Goal: Information Seeking & Learning: Learn about a topic

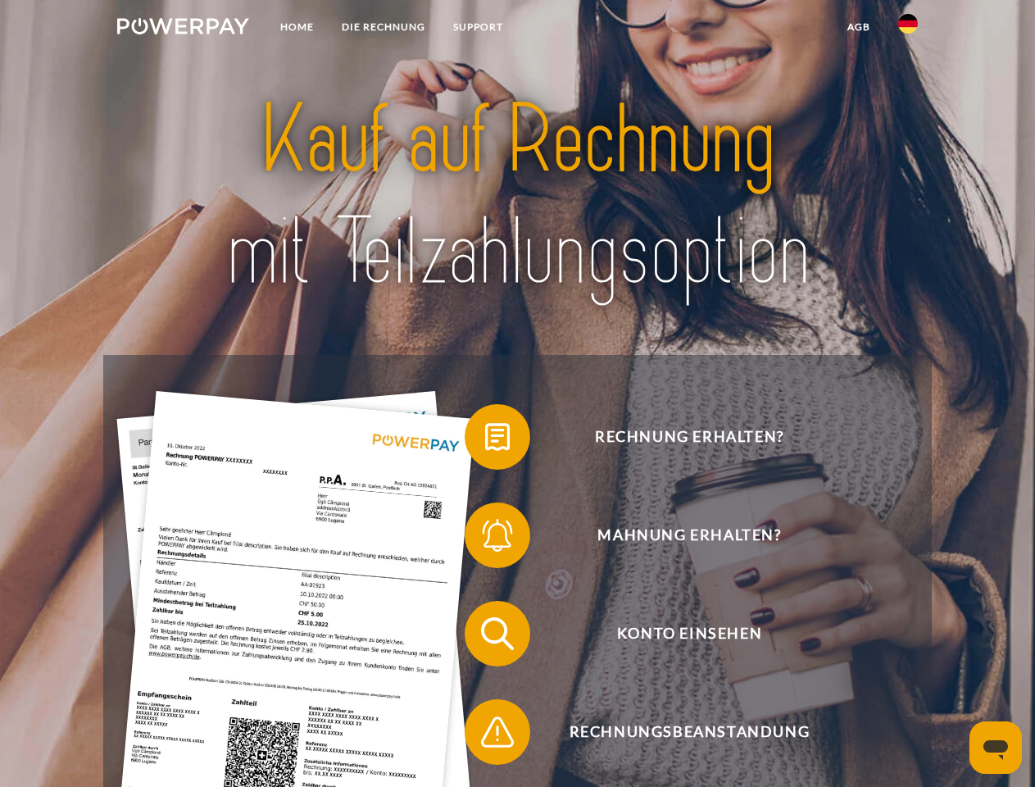
click at [183, 29] on img at bounding box center [183, 26] width 132 height 16
click at [908, 29] on img at bounding box center [908, 24] width 20 height 20
click at [858, 27] on link "agb" at bounding box center [858, 27] width 51 height 30
click at [485, 440] on span at bounding box center [473, 437] width 82 height 82
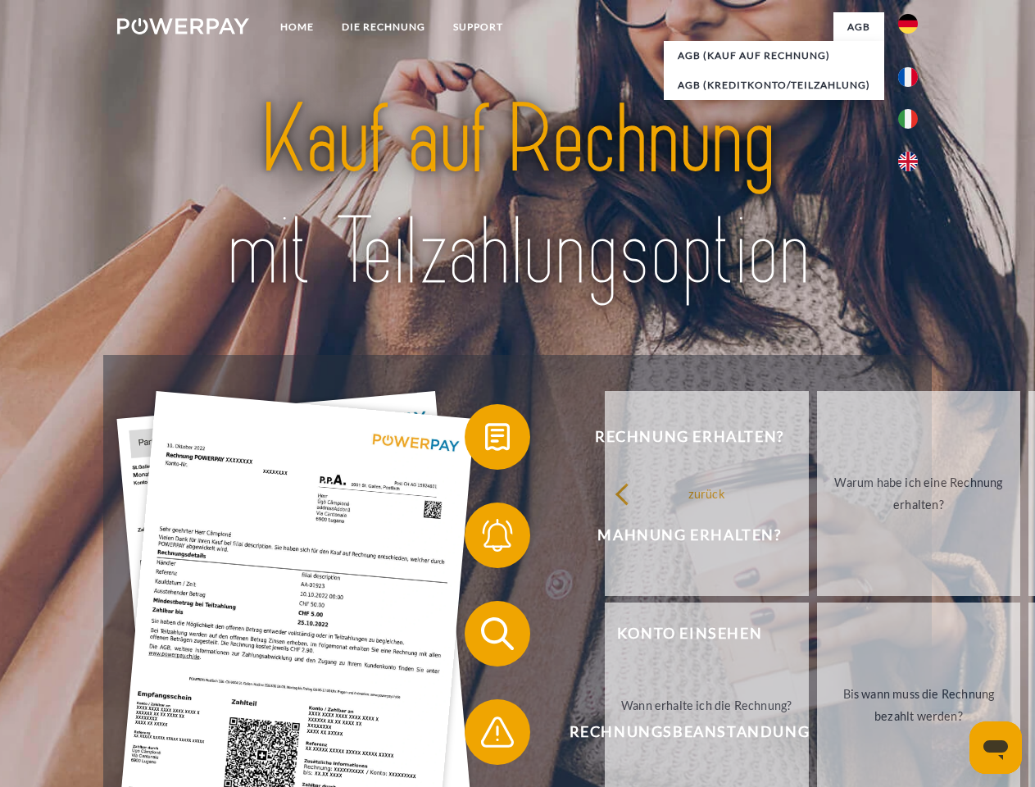
click at [485, 538] on div "Rechnung erhalten? Mahnung erhalten? Konto einsehen" at bounding box center [517, 683] width 828 height 656
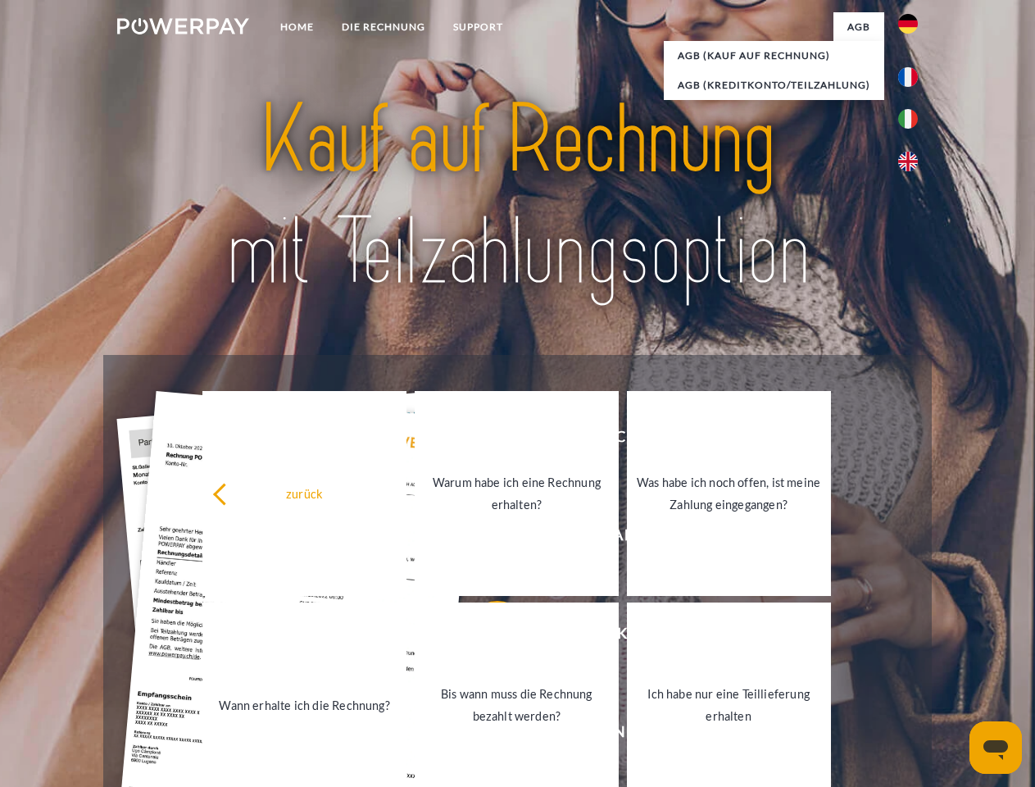
click at [485, 637] on link "Bis wann muss die Rechnung bezahlt werden?" at bounding box center [517, 704] width 204 height 205
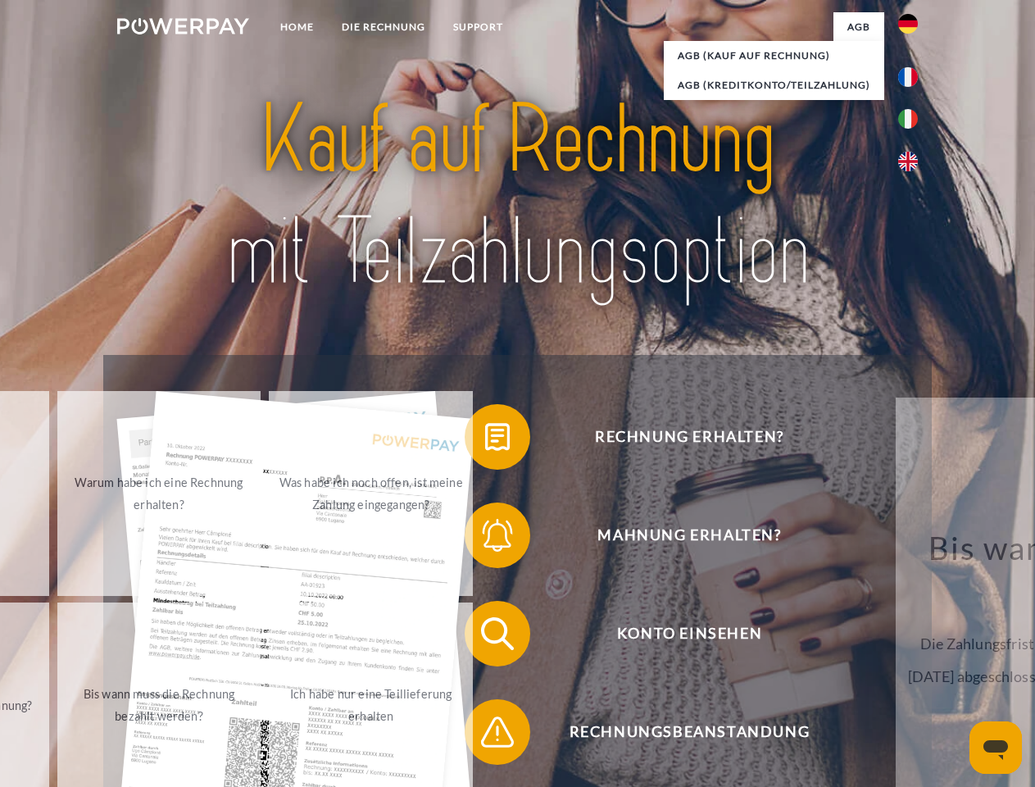
click at [485, 735] on span at bounding box center [473, 732] width 82 height 82
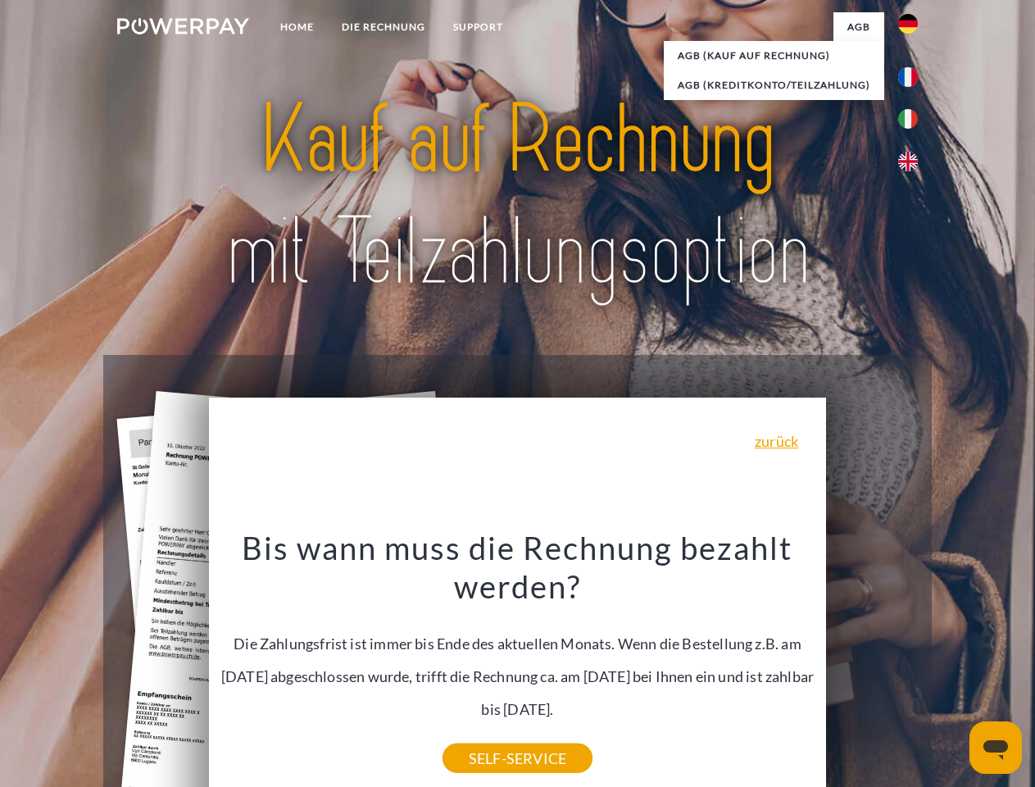
click at [996, 747] on icon "Messaging-Fenster öffnen" at bounding box center [995, 750] width 25 height 20
